Goal: Task Accomplishment & Management: Manage account settings

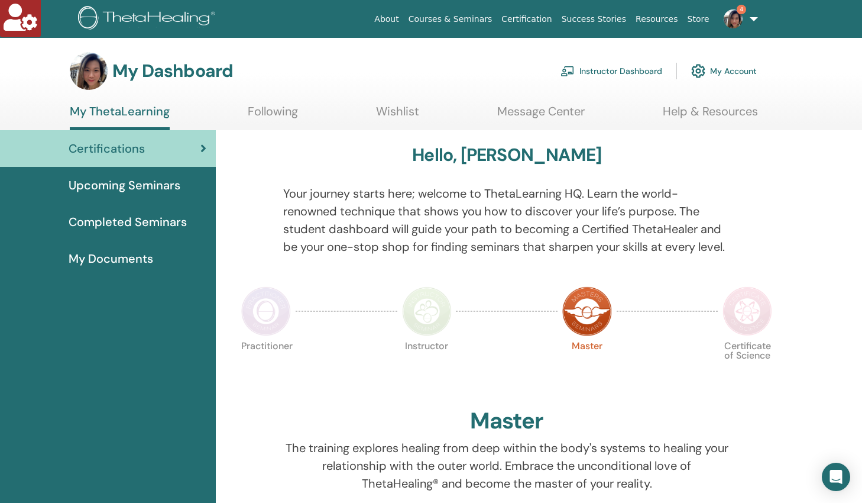
click at [726, 66] on link "My Account" at bounding box center [724, 71] width 66 height 26
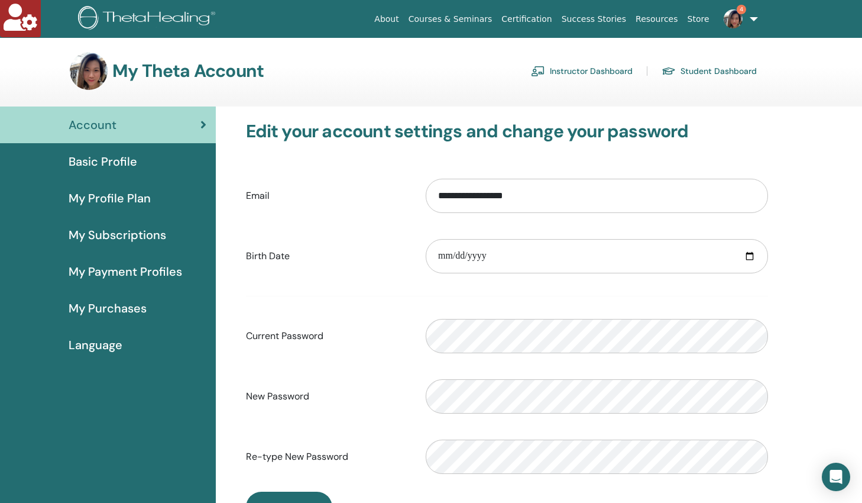
click at [119, 197] on span "My Profile Plan" at bounding box center [110, 198] width 82 height 18
